Goal: Task Accomplishment & Management: Use online tool/utility

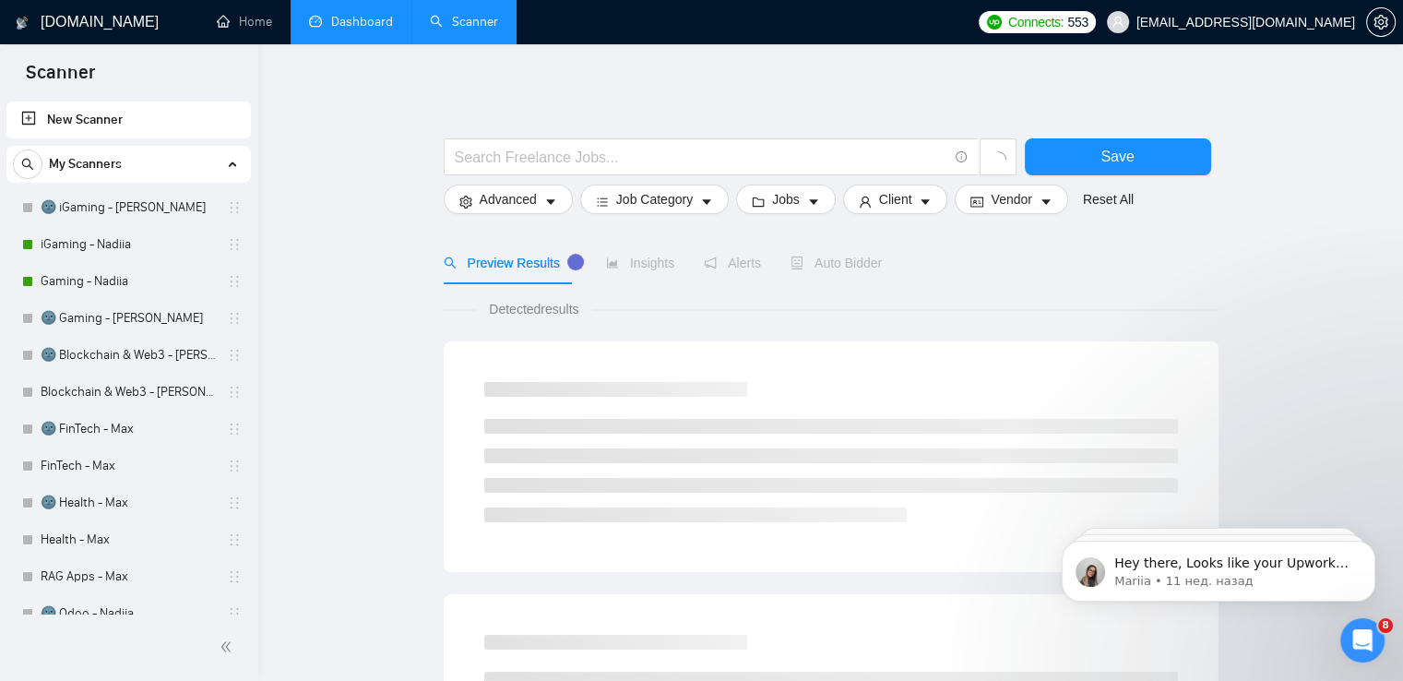
click at [350, 18] on link "Dashboard" at bounding box center [351, 22] width 84 height 16
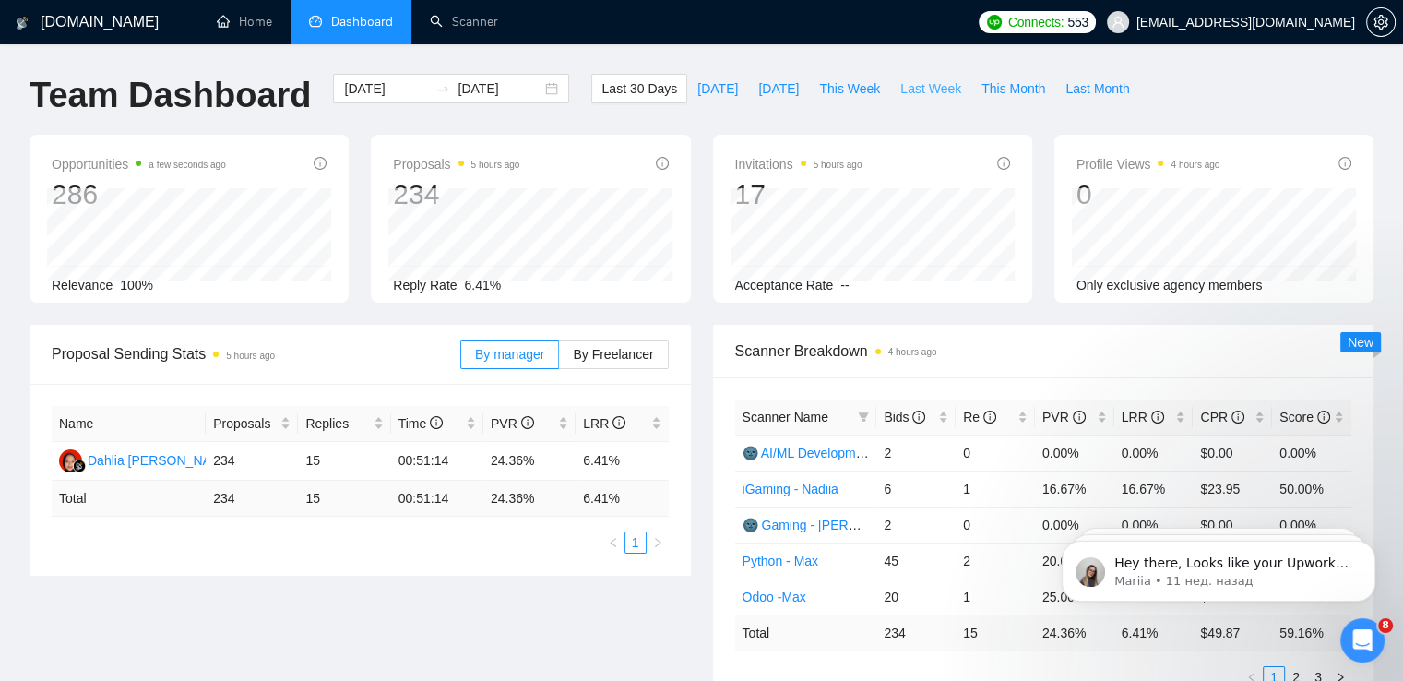
click at [900, 89] on span "Last Week" at bounding box center [930, 88] width 61 height 20
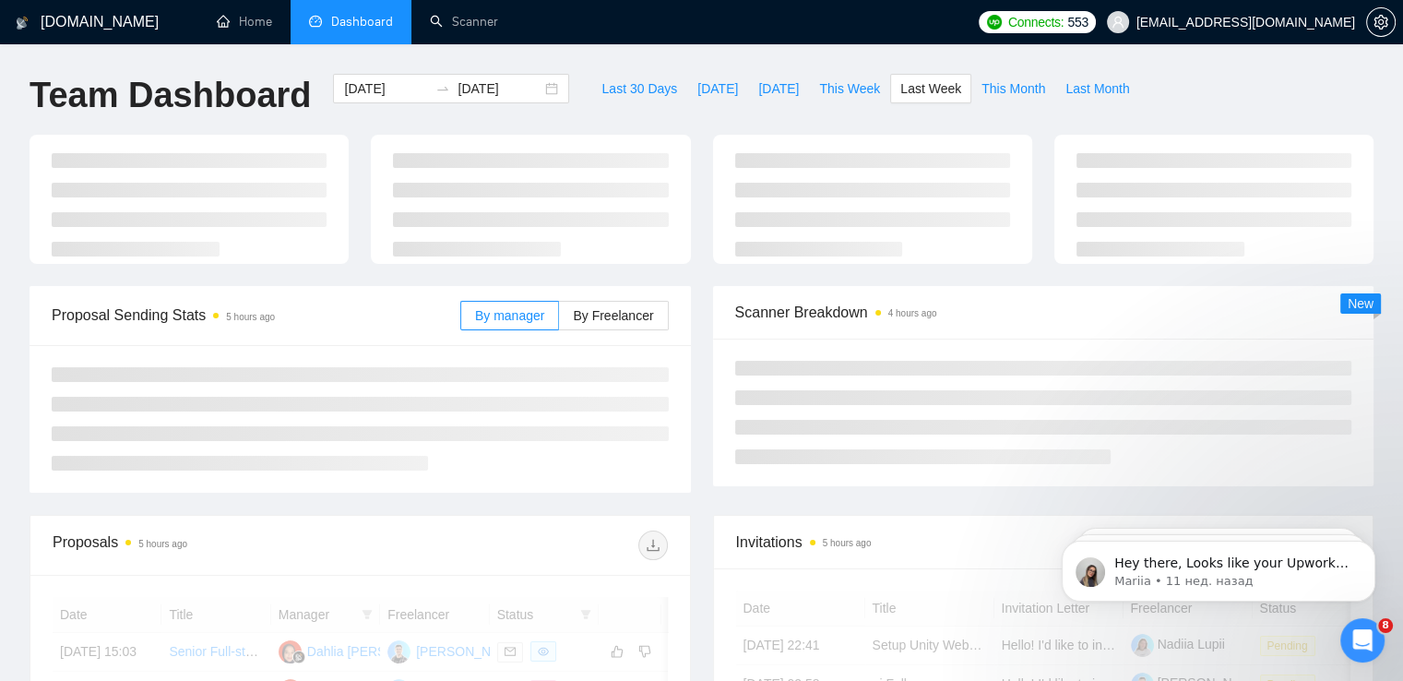
type input "[DATE]"
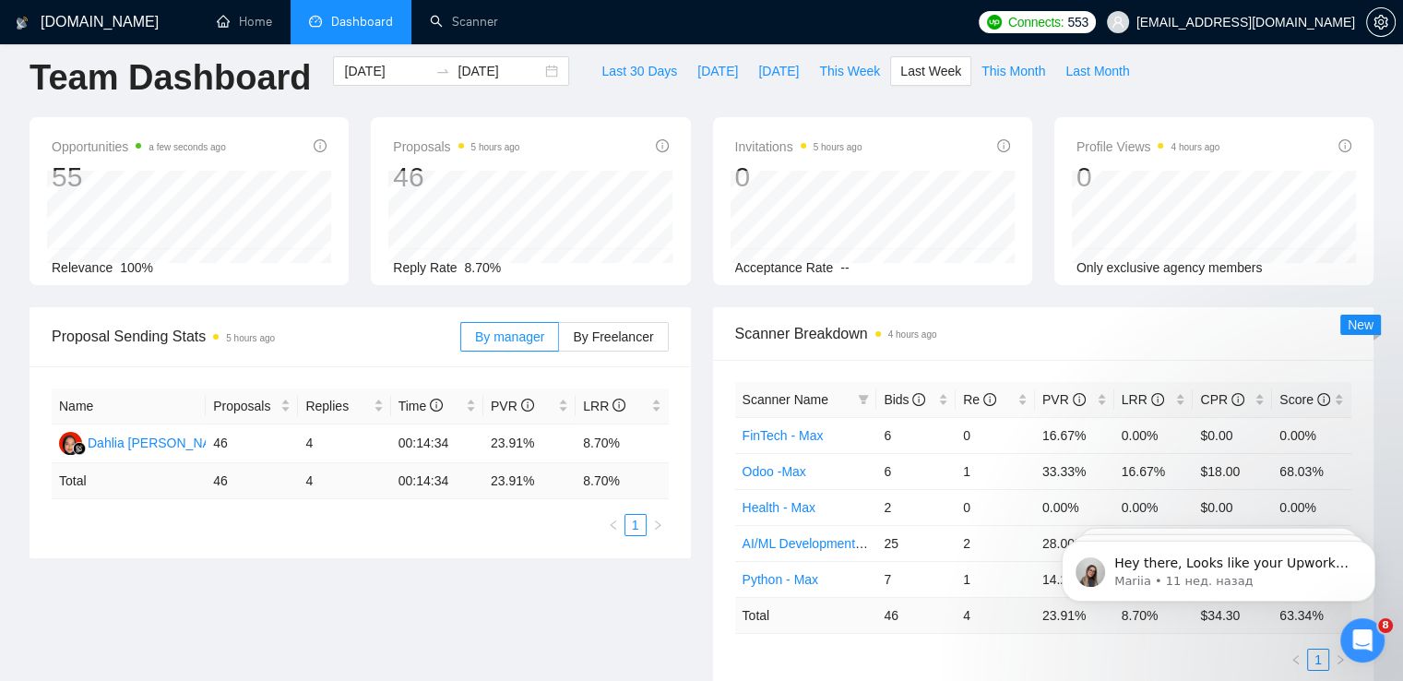
scroll to position [18, 0]
click at [619, 329] on span "By Freelancer" at bounding box center [613, 335] width 80 height 15
click at [559, 340] on input "By Freelancer" at bounding box center [559, 340] width 0 height 0
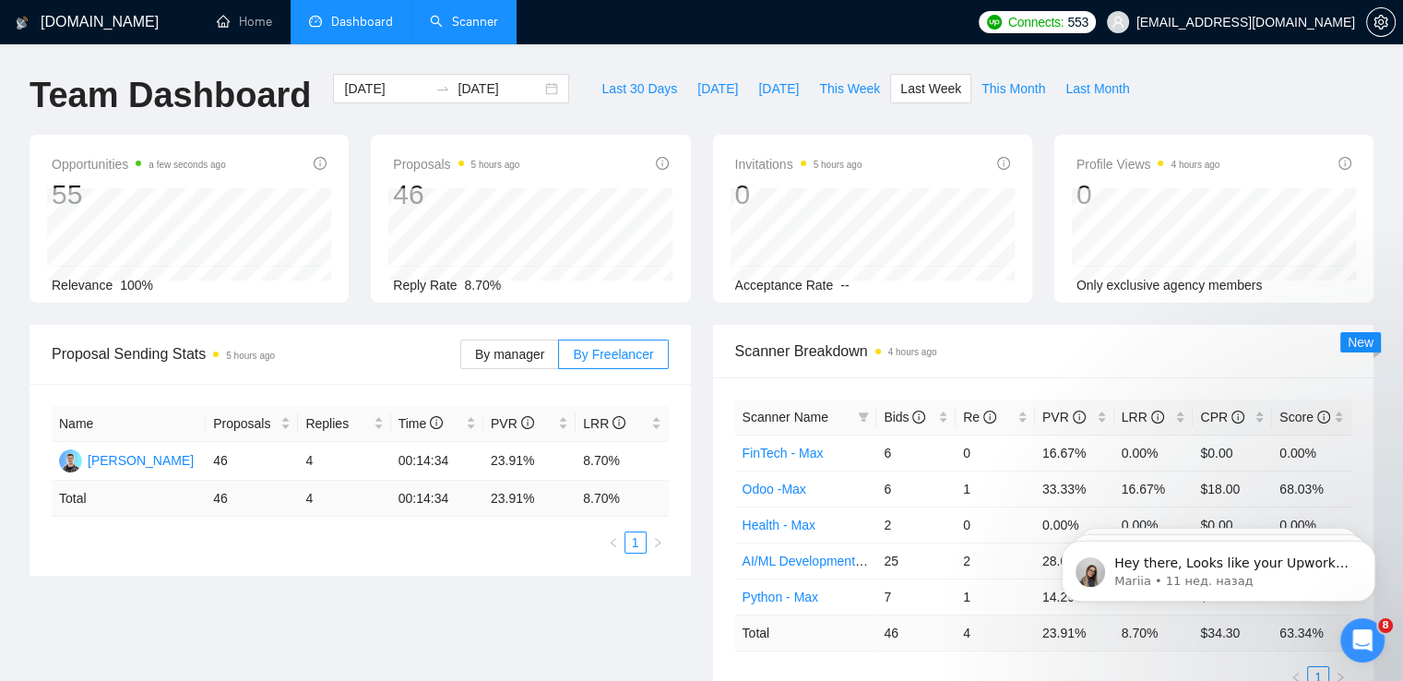
click at [460, 14] on link "Scanner" at bounding box center [464, 22] width 68 height 16
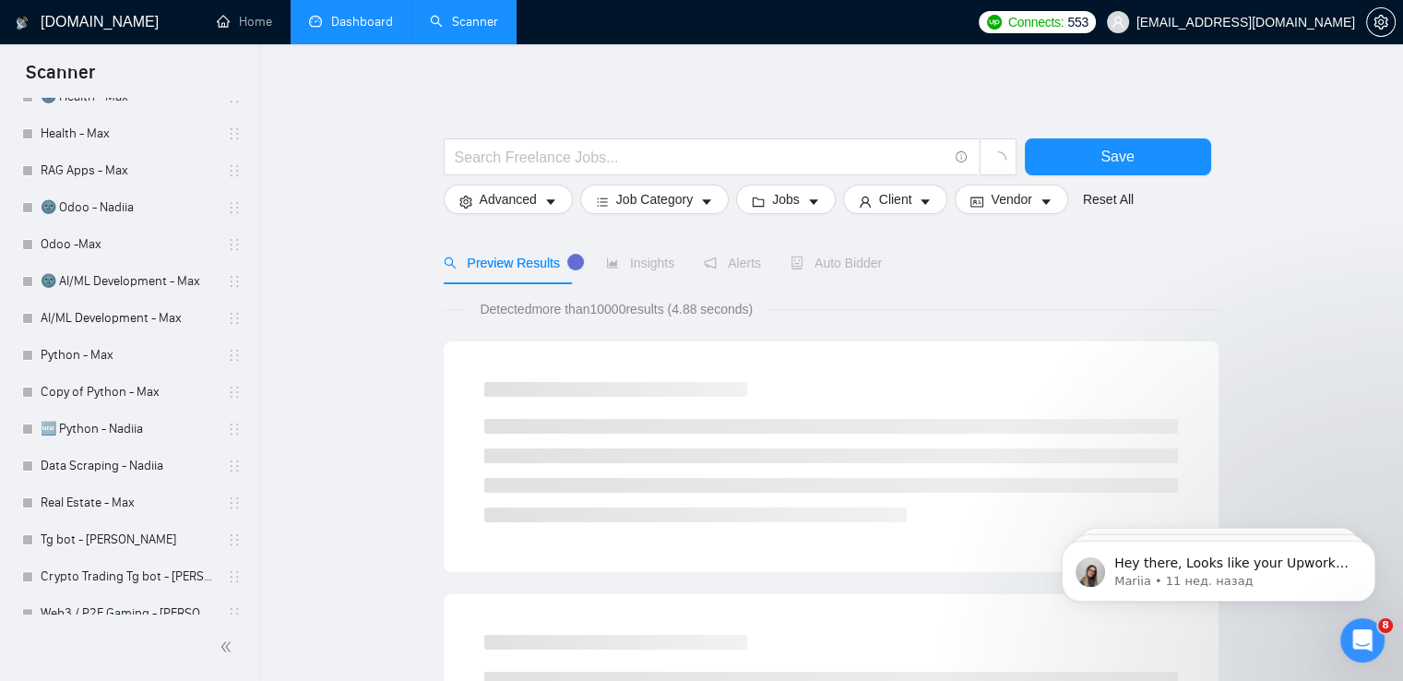
scroll to position [408, 0]
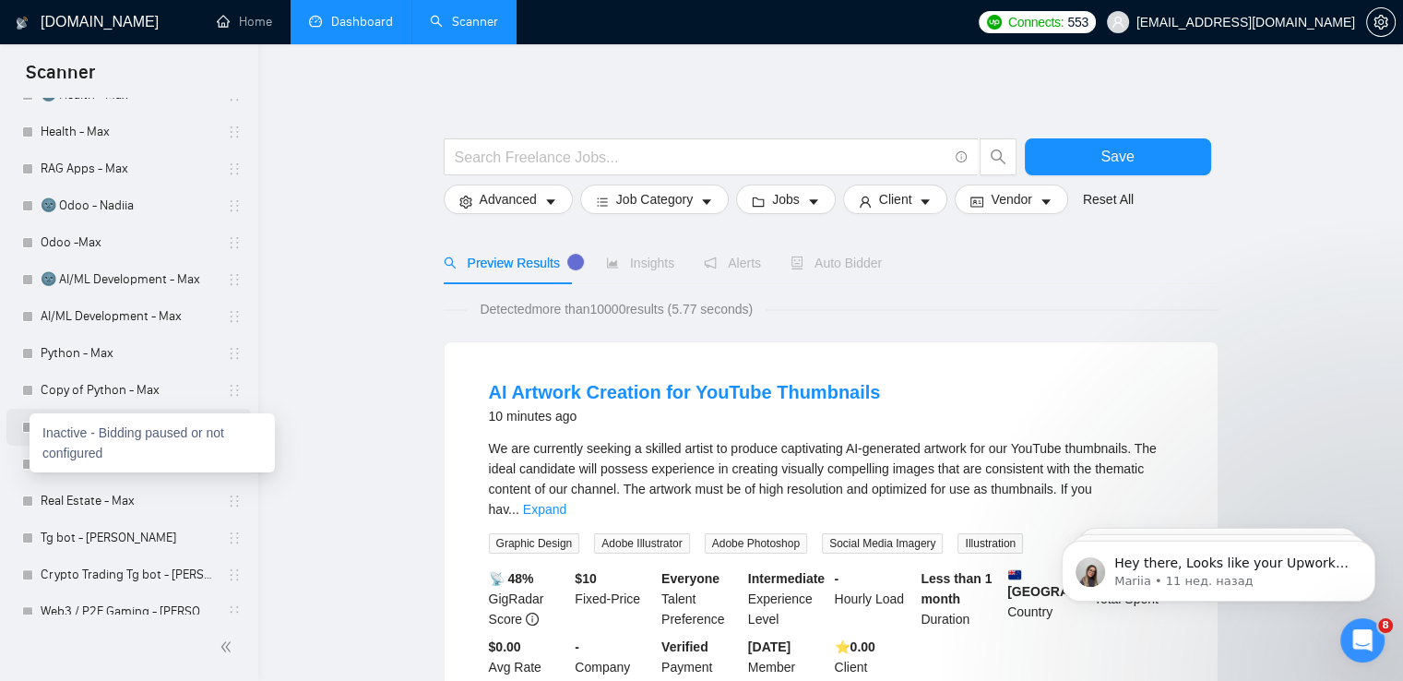
click at [24, 432] on div at bounding box center [27, 427] width 11 height 11
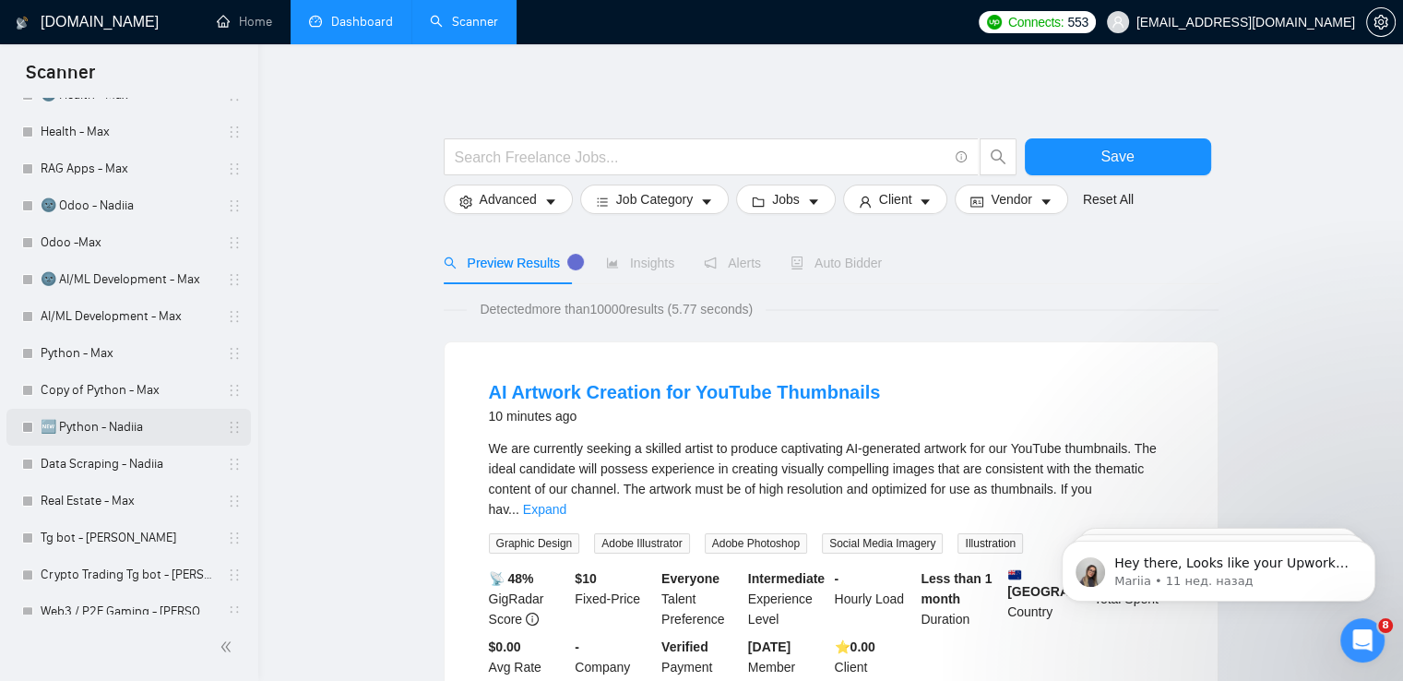
click at [136, 423] on link "🆕 Python - Nadiia" at bounding box center [128, 427] width 175 height 37
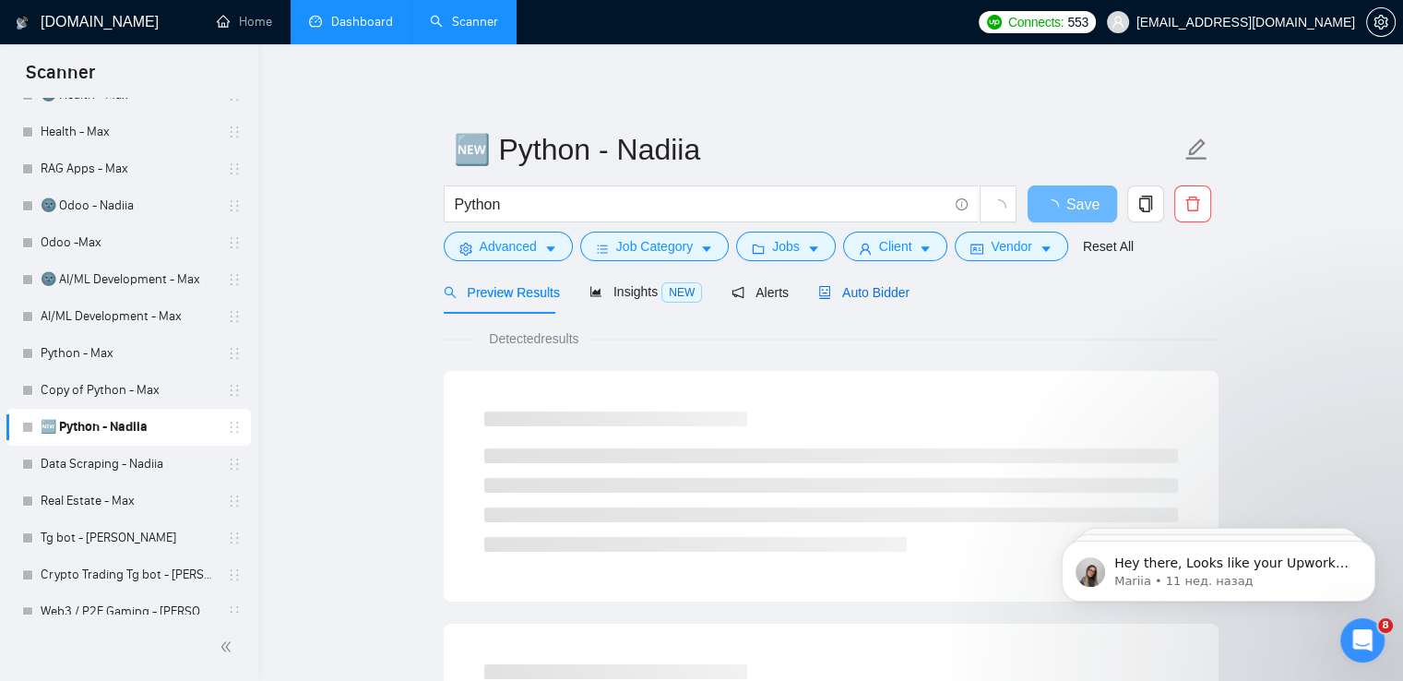
click at [829, 297] on span "Auto Bidder" at bounding box center [863, 292] width 91 height 15
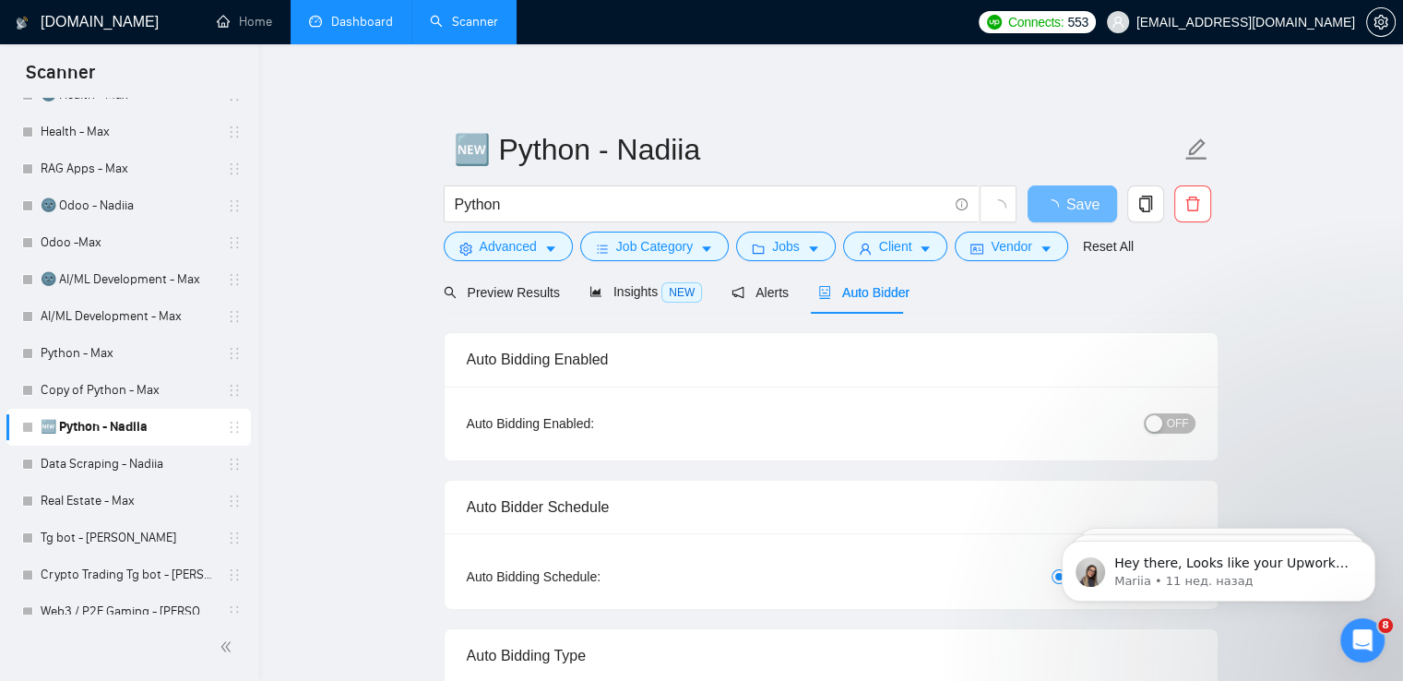
checkbox input "true"
click at [1162, 429] on div "button" at bounding box center [1154, 423] width 17 height 17
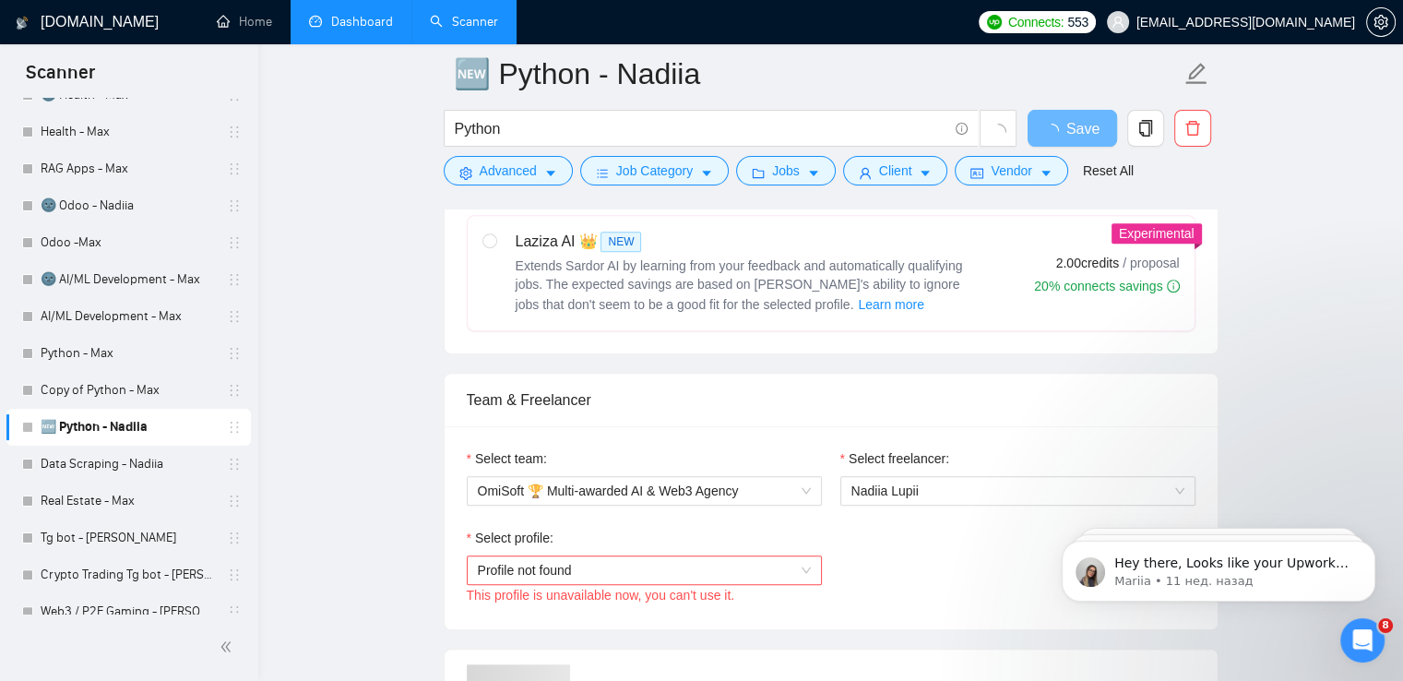
scroll to position [801, 0]
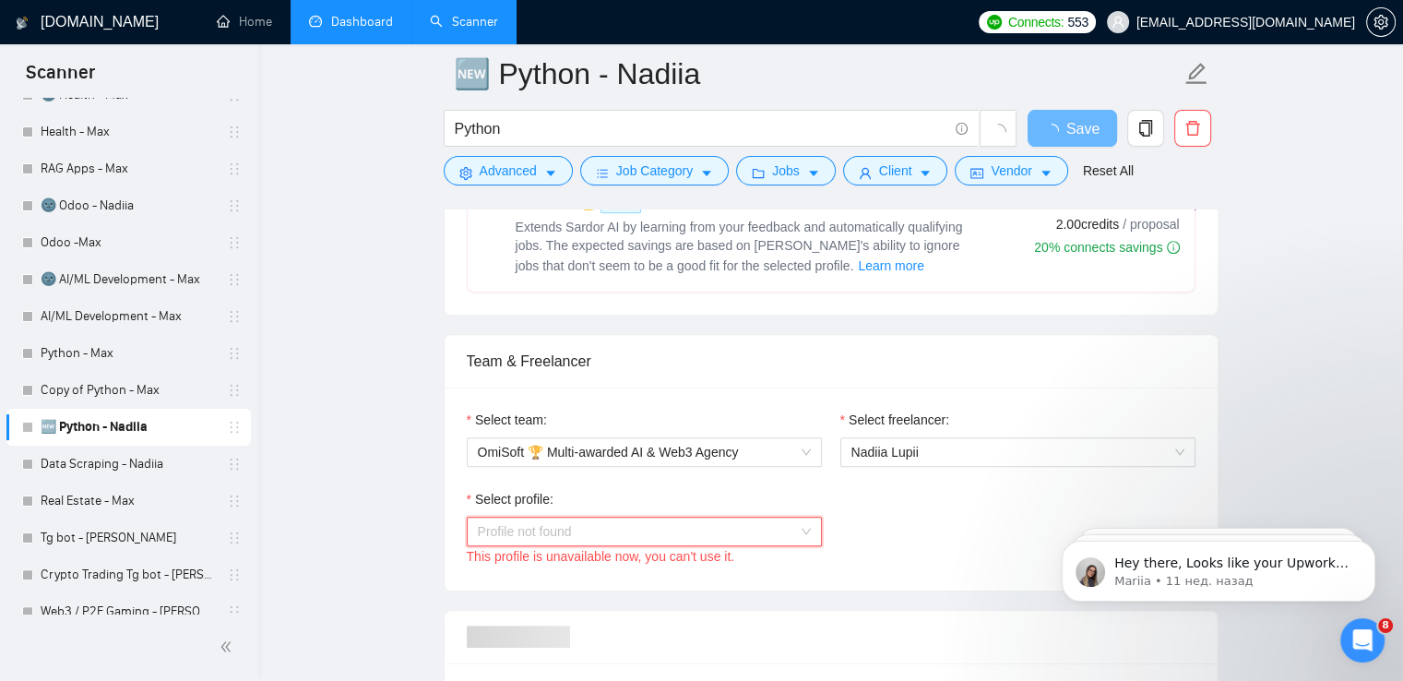
click at [624, 521] on span "Profile not found" at bounding box center [644, 531] width 333 height 28
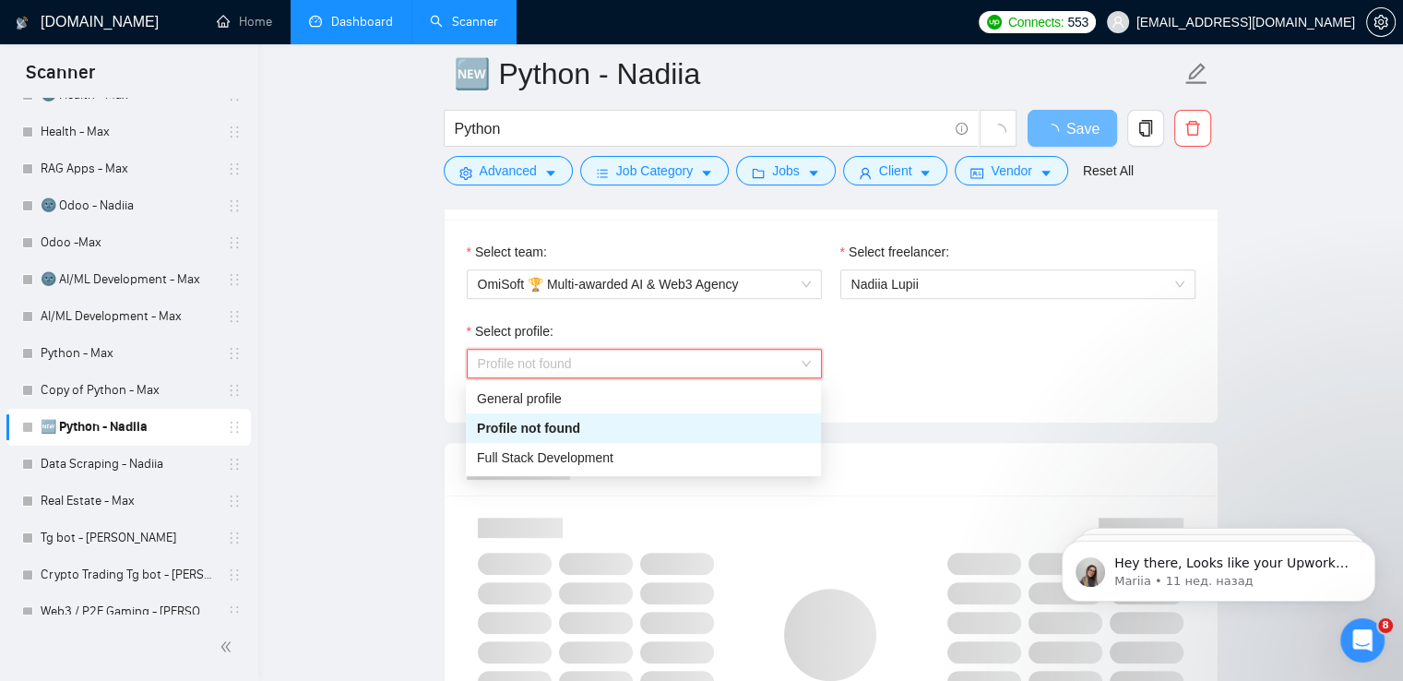
scroll to position [969, 0]
click at [625, 457] on div "Full Stack Development" at bounding box center [643, 456] width 333 height 20
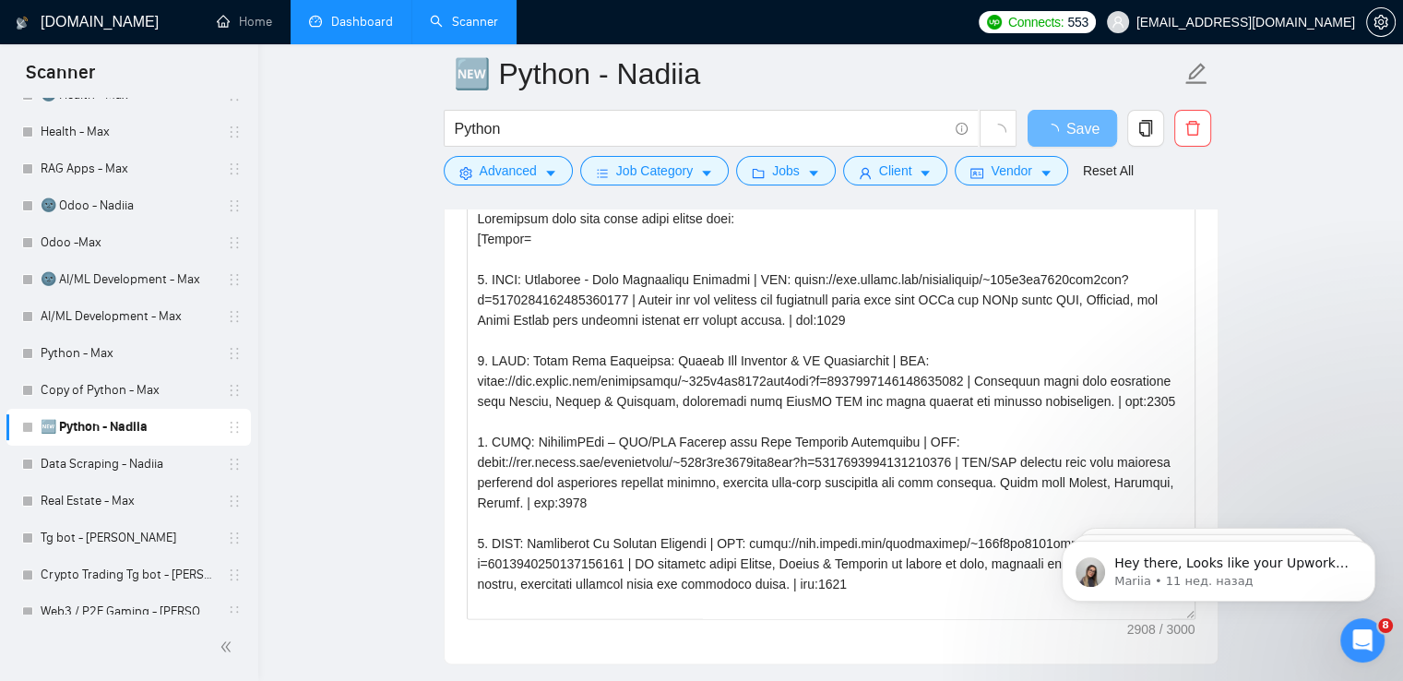
scroll to position [1955, 0]
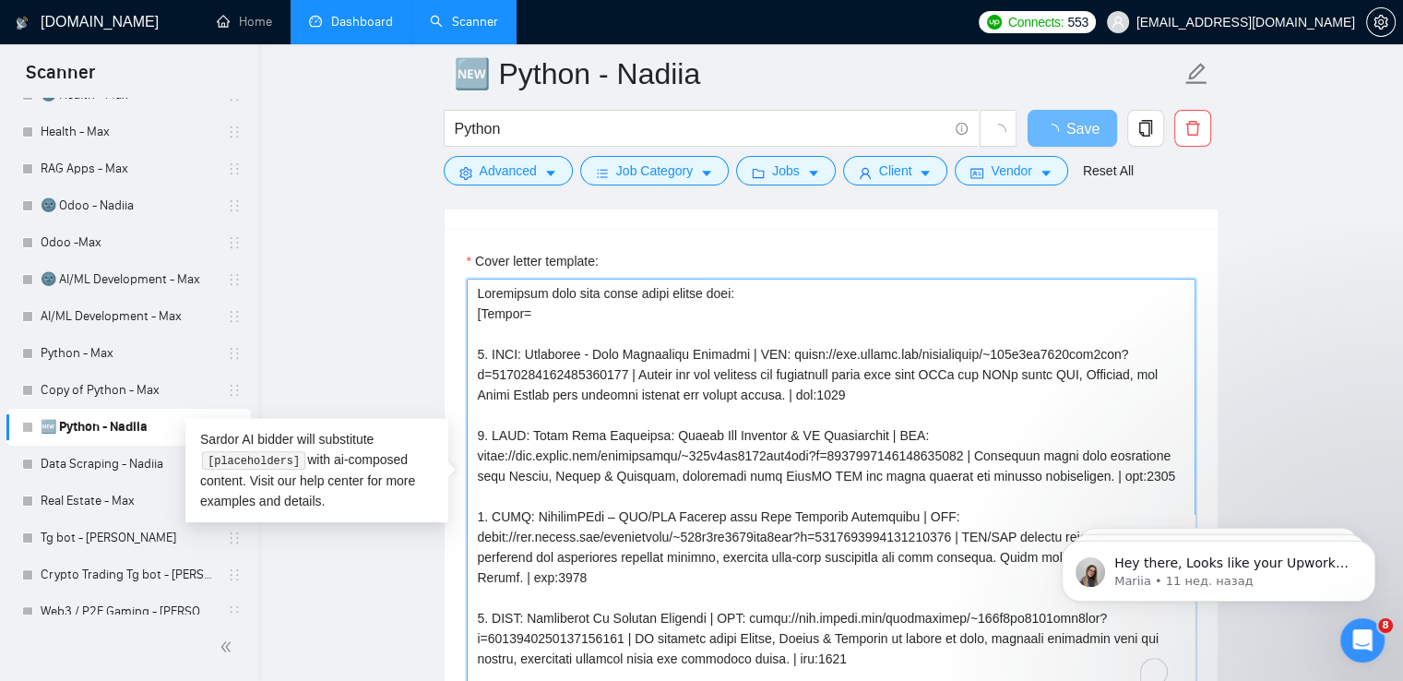
drag, startPoint x: 728, startPoint y: 291, endPoint x: 470, endPoint y: 293, distance: 258.3
click at [470, 293] on div "Cover letter template:" at bounding box center [831, 483] width 773 height 509
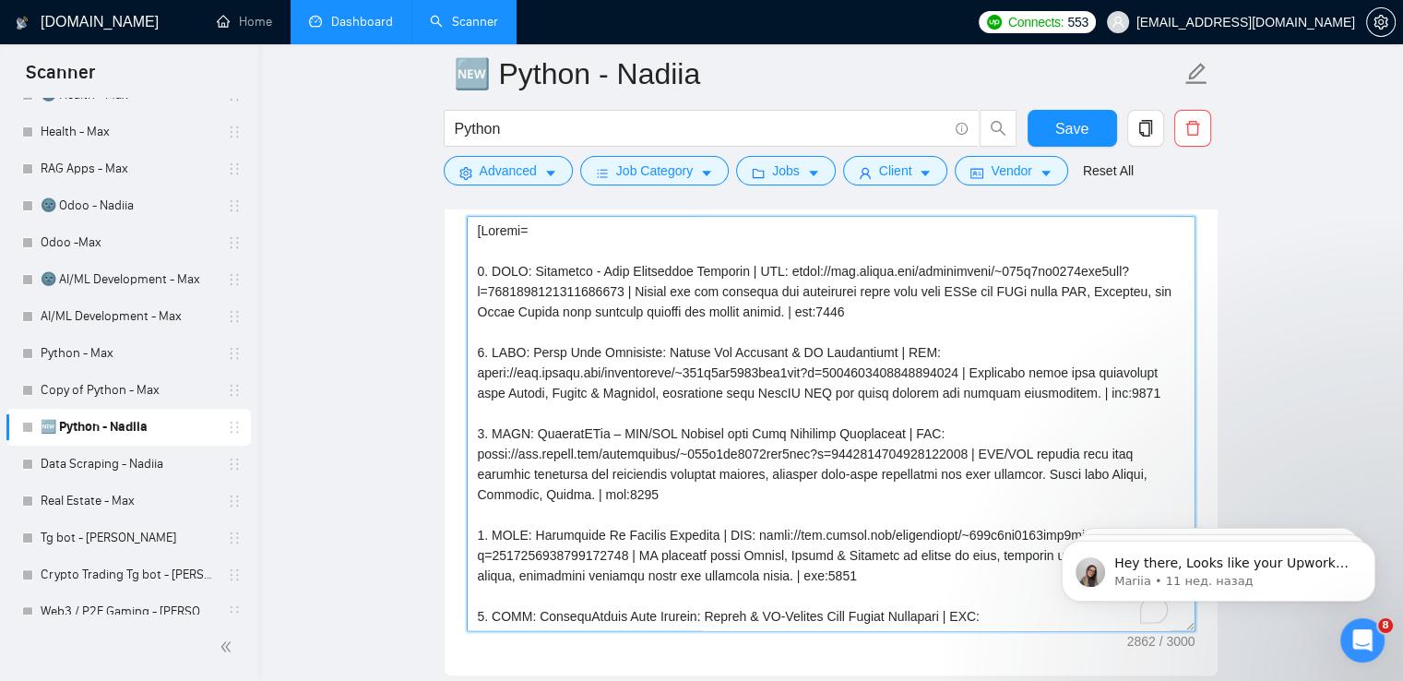
scroll to position [2047, 0]
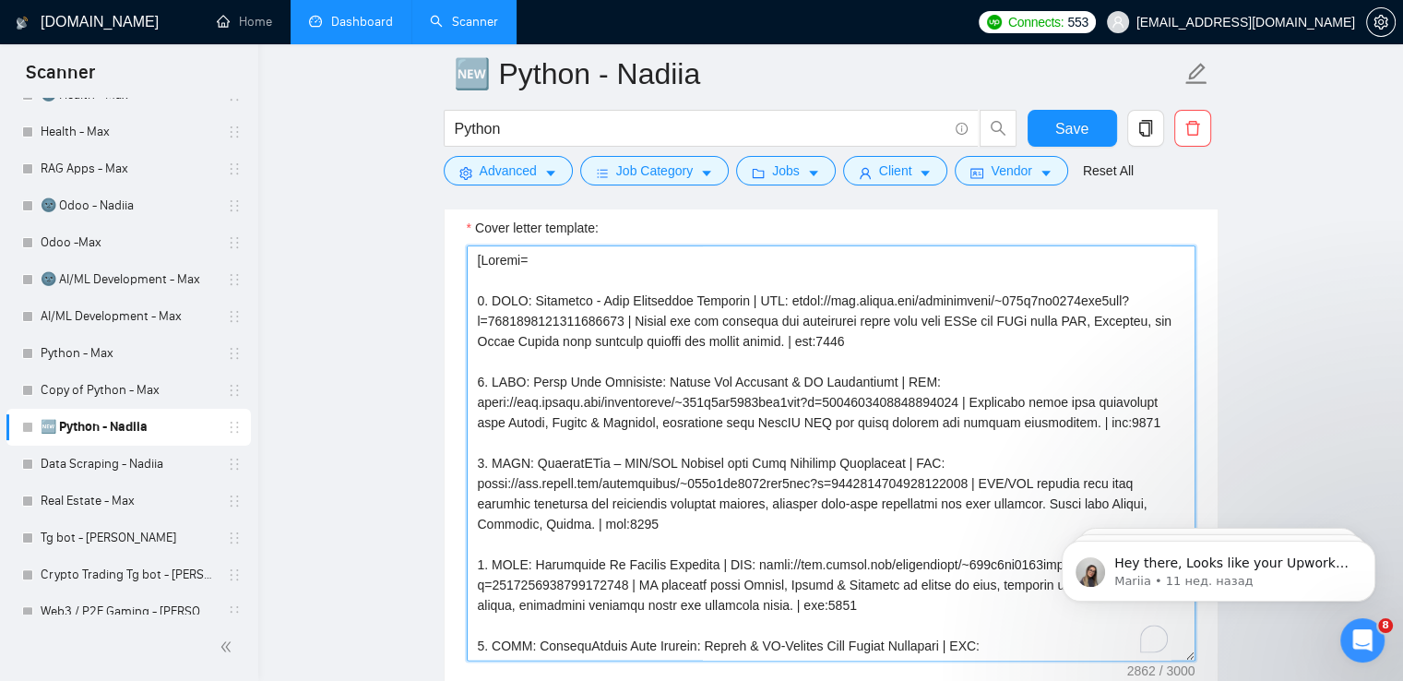
drag, startPoint x: 624, startPoint y: 318, endPoint x: 781, endPoint y: 297, distance: 159.2
click at [781, 297] on textarea "Cover letter template:" at bounding box center [831, 452] width 729 height 415
type textarea "[Loremi= 7. DOLO: Sitametco - Adip Elitseddoe Temporin | UTL: etdol://mag.aliqu…"
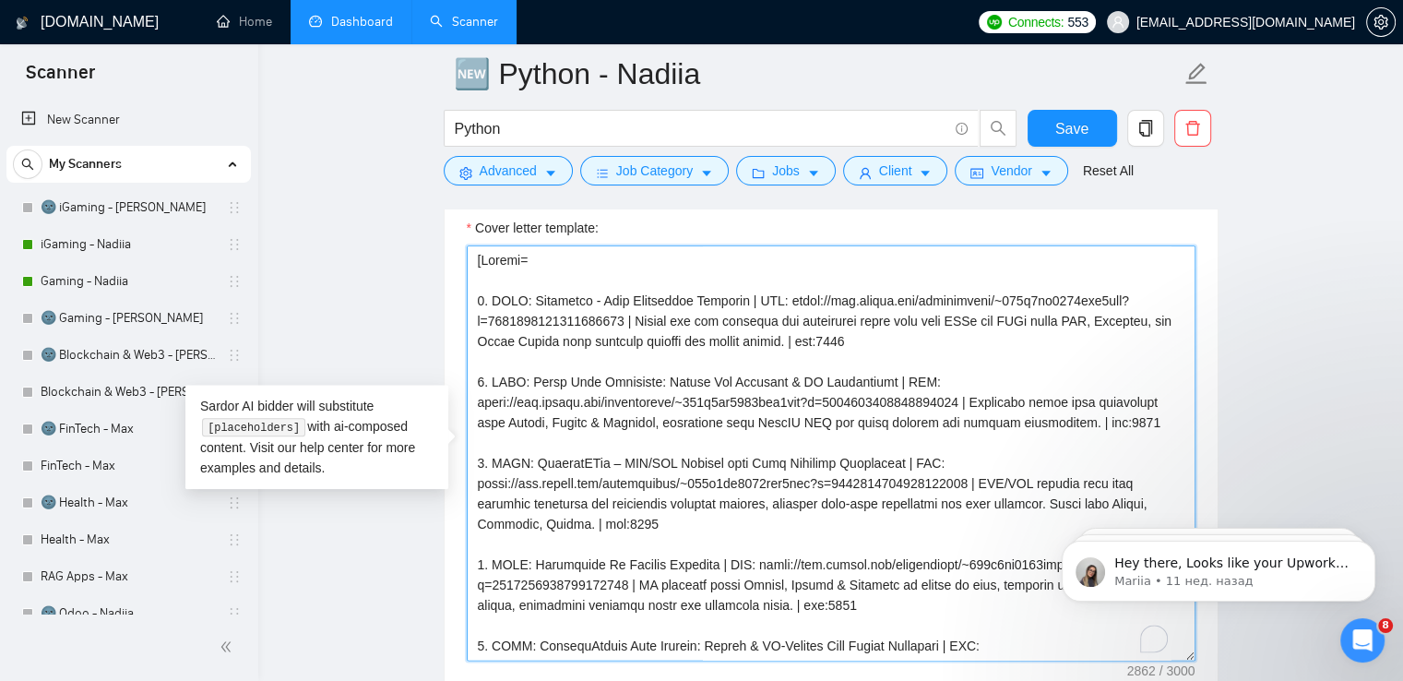
scroll to position [20, 0]
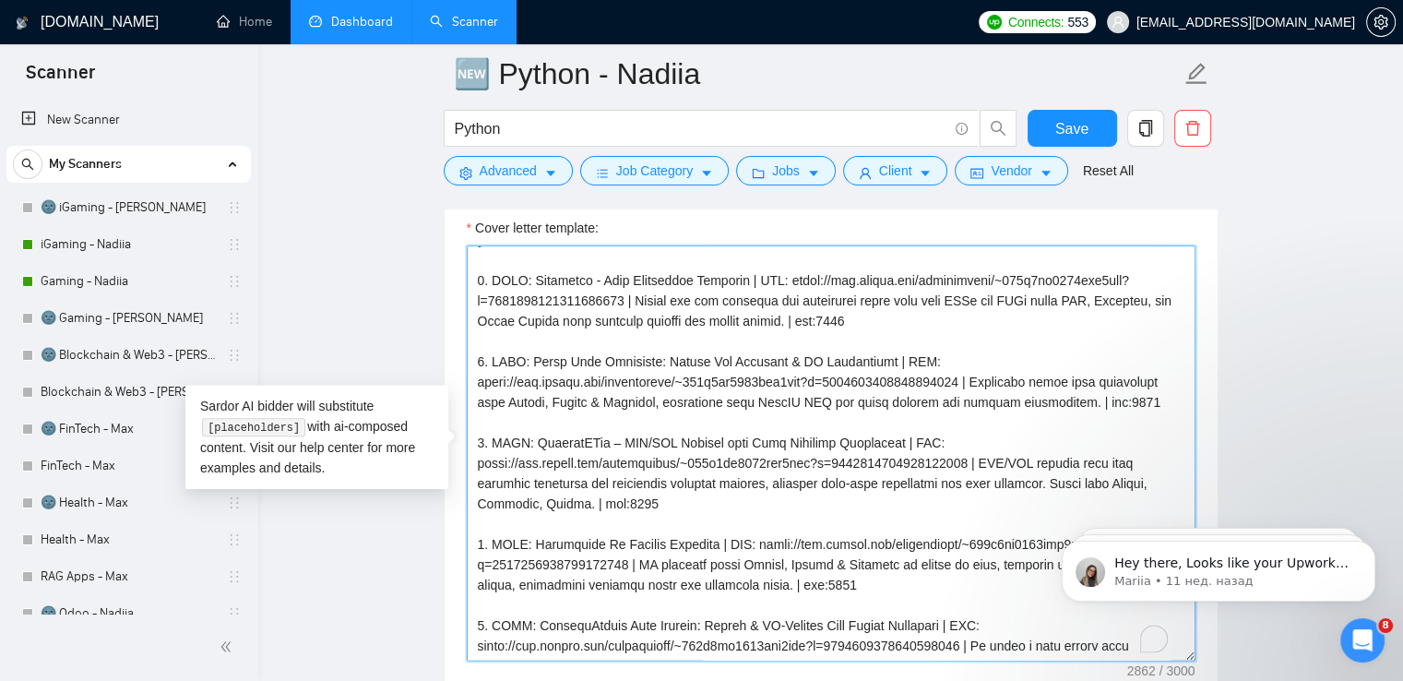
drag, startPoint x: 476, startPoint y: 377, endPoint x: 972, endPoint y: 385, distance: 496.3
click at [972, 385] on textarea "Cover letter template:" at bounding box center [831, 452] width 729 height 415
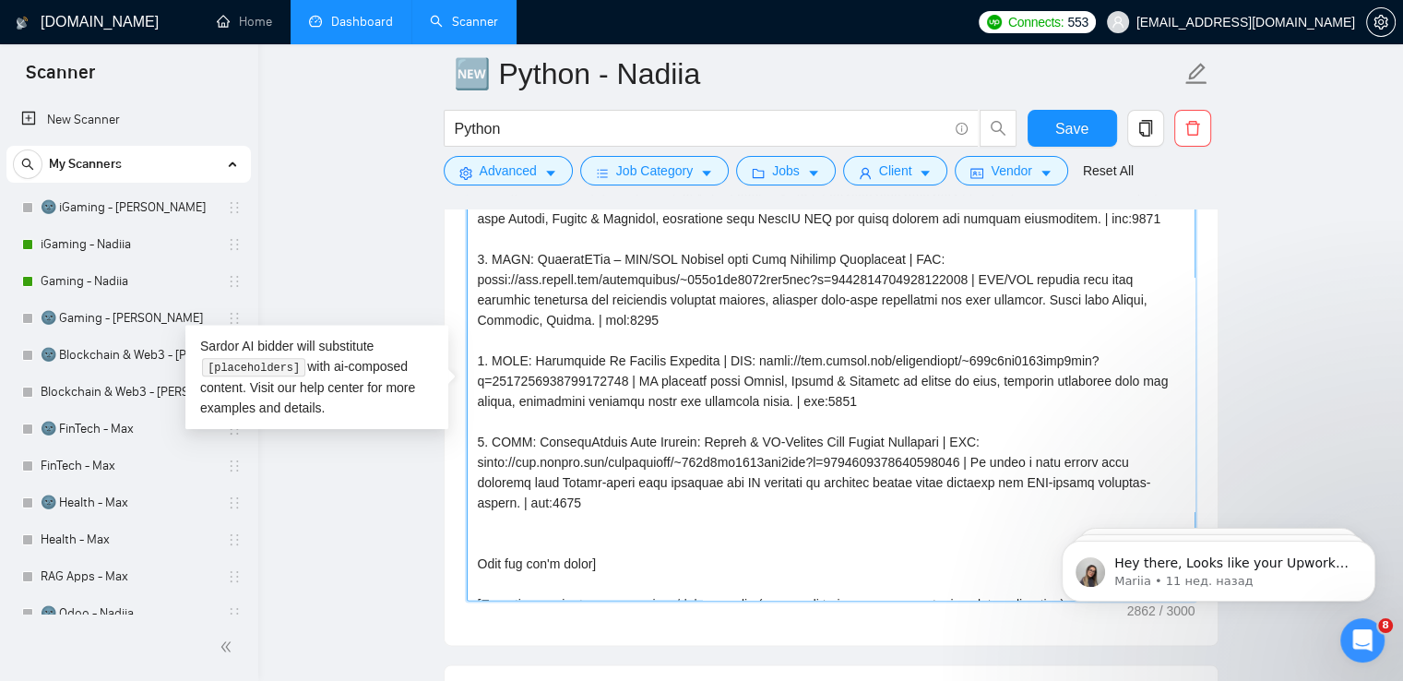
scroll to position [105, 0]
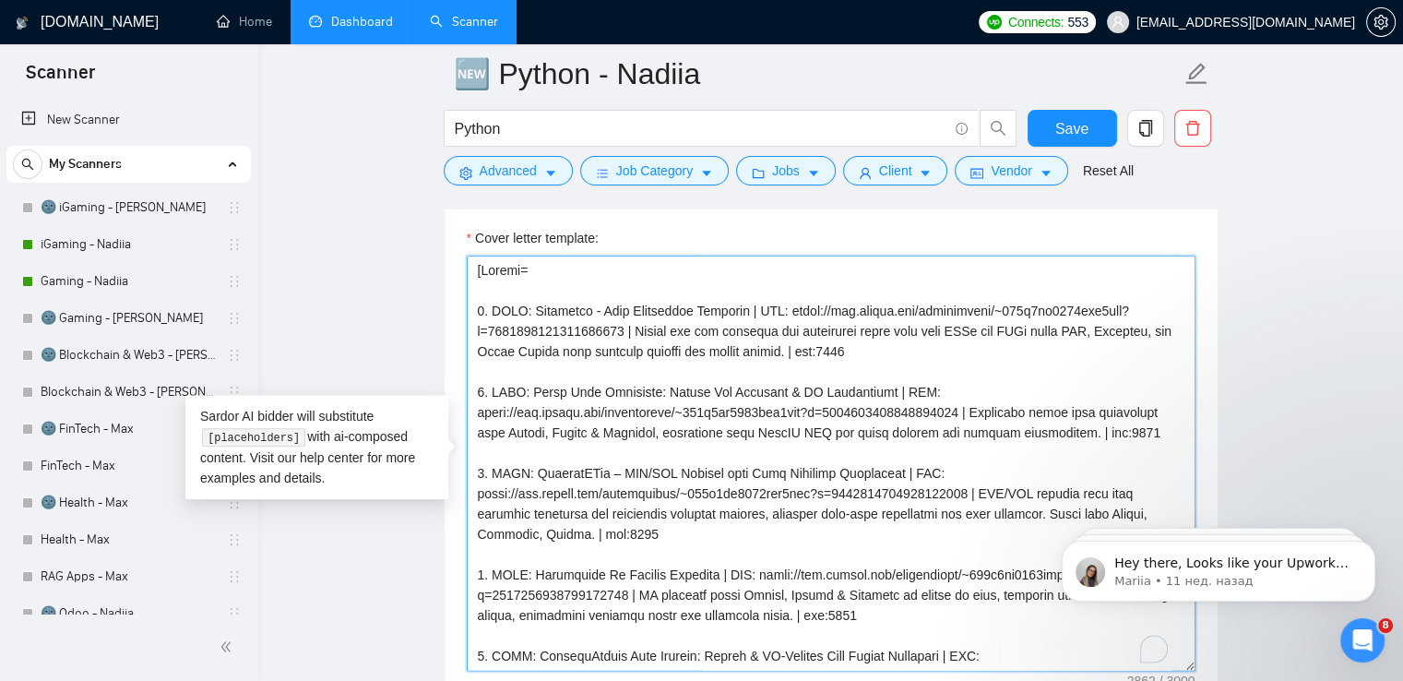
click at [681, 381] on textarea "Cover letter template:" at bounding box center [831, 463] width 729 height 415
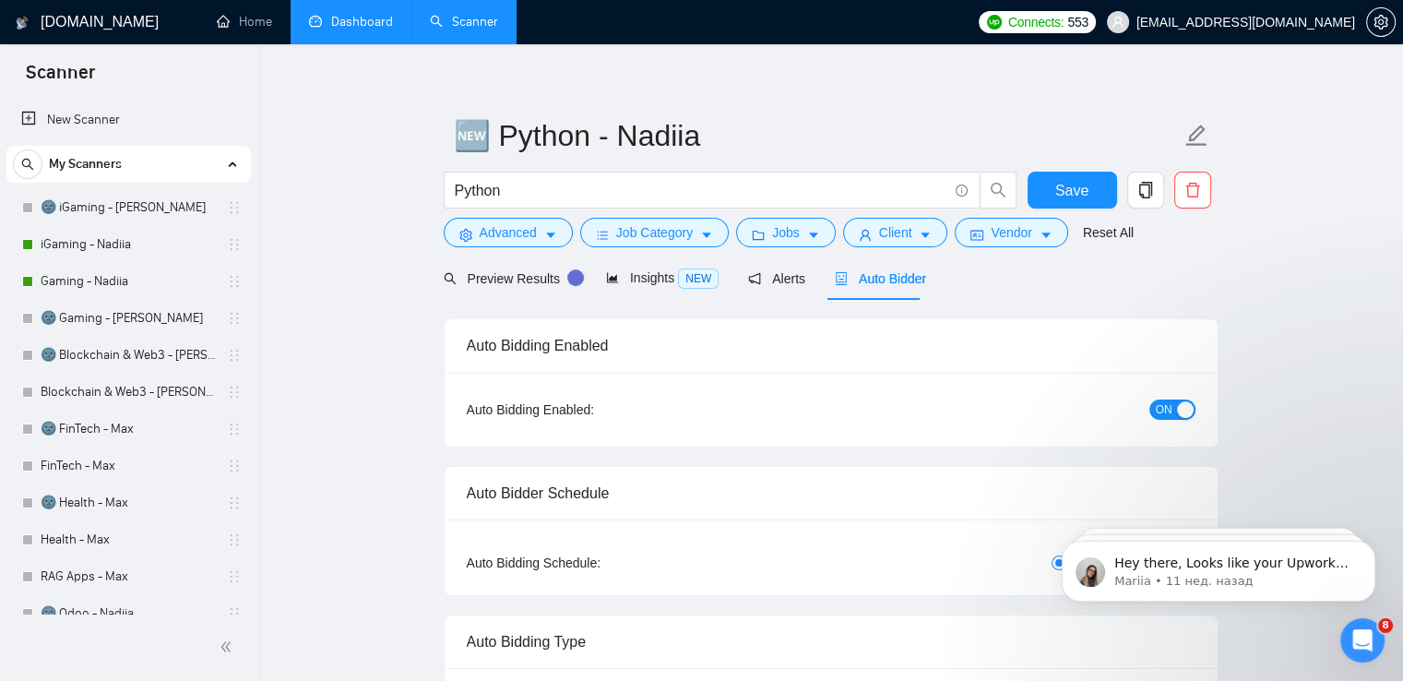
scroll to position [13, 0]
click at [1074, 192] on span "Save" at bounding box center [1071, 191] width 33 height 23
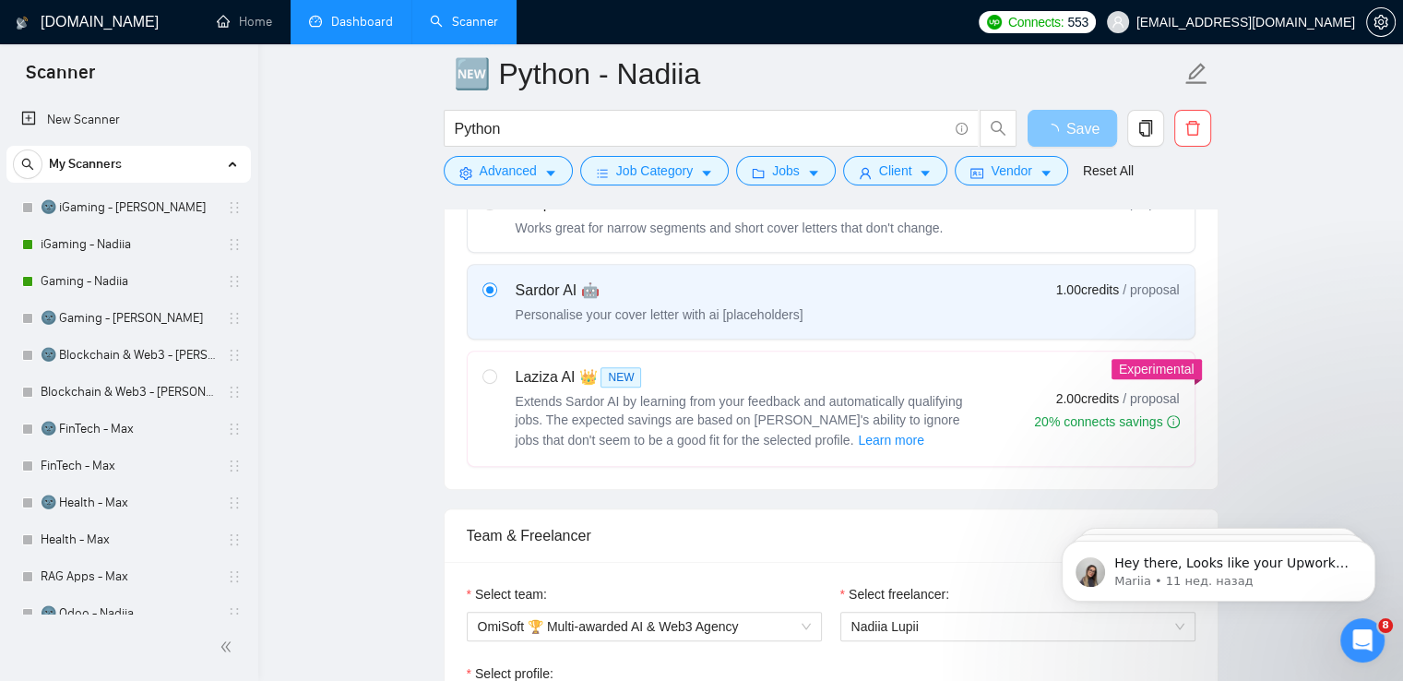
scroll to position [683, 0]
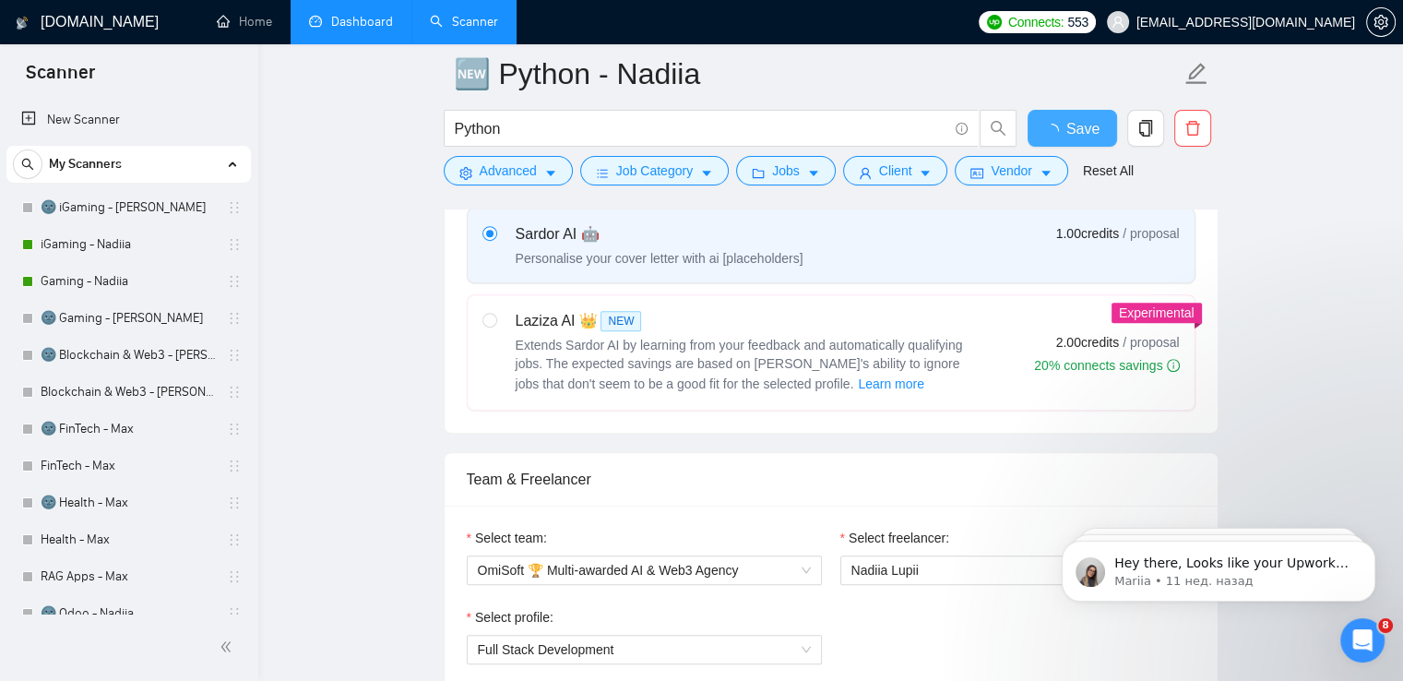
checkbox input "true"
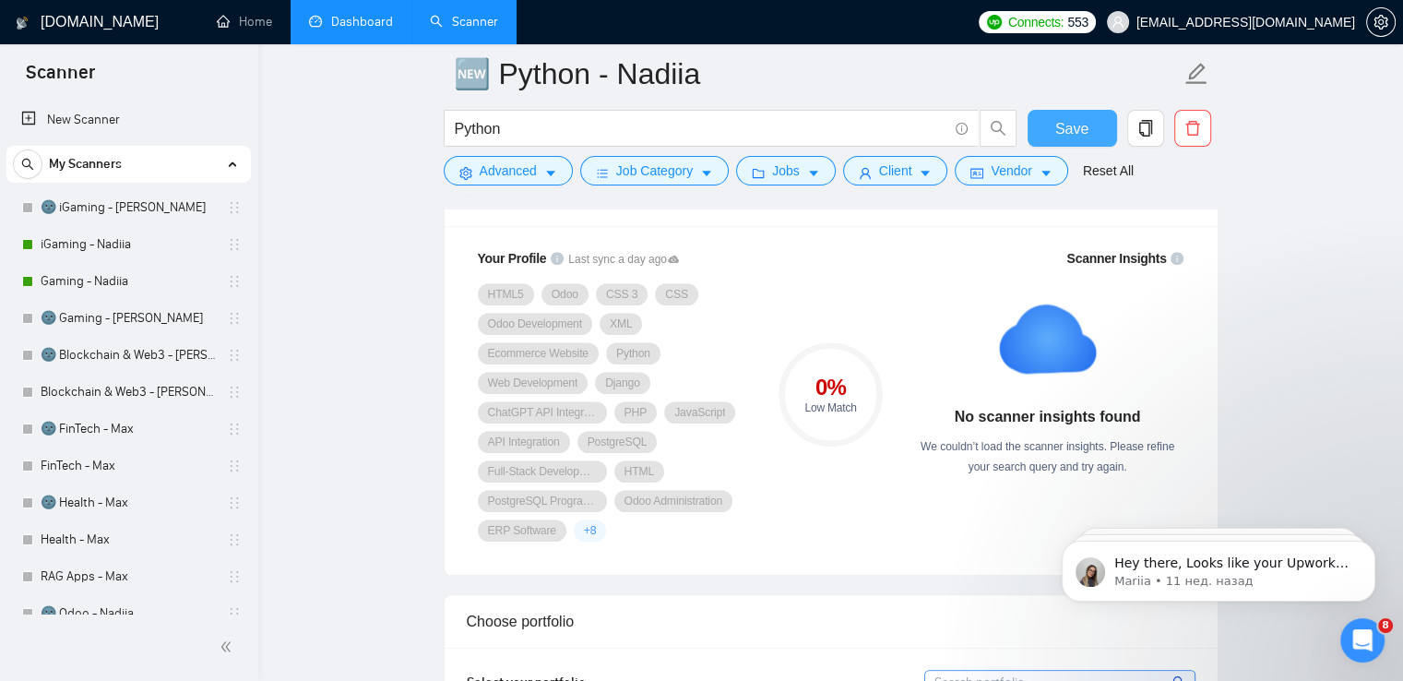
scroll to position [1239, 0]
